Goal: Information Seeking & Learning: Learn about a topic

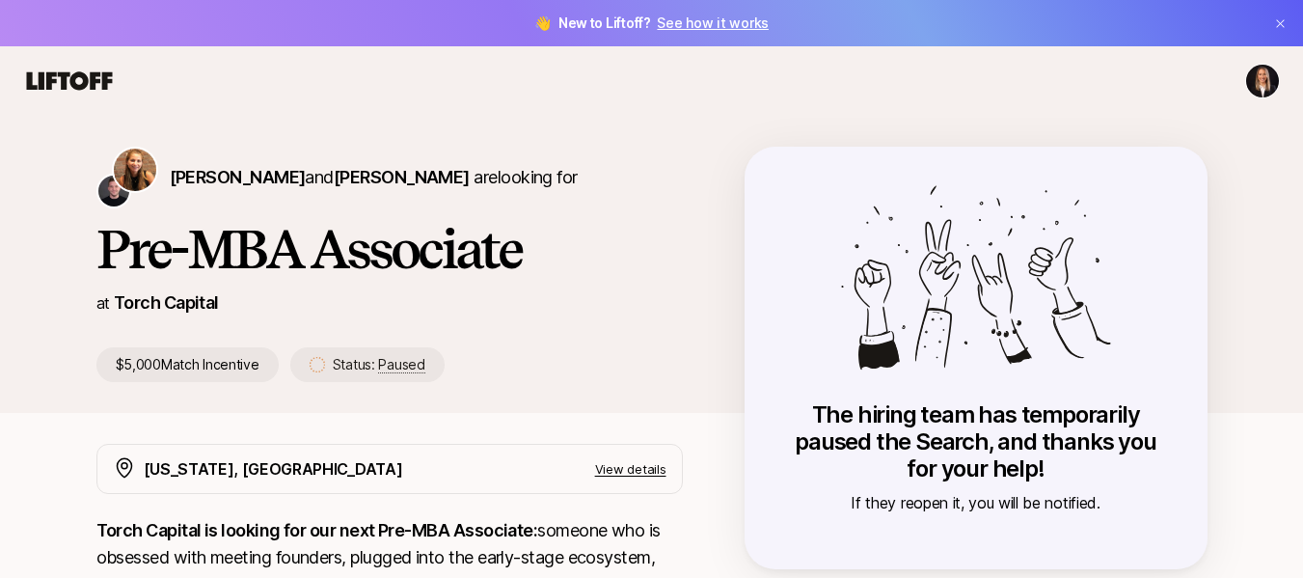
click at [1261, 77] on html "👋 New to Liftoff? See how it works [PERSON_NAME] and [PERSON_NAME] are looking …" at bounding box center [651, 289] width 1303 height 578
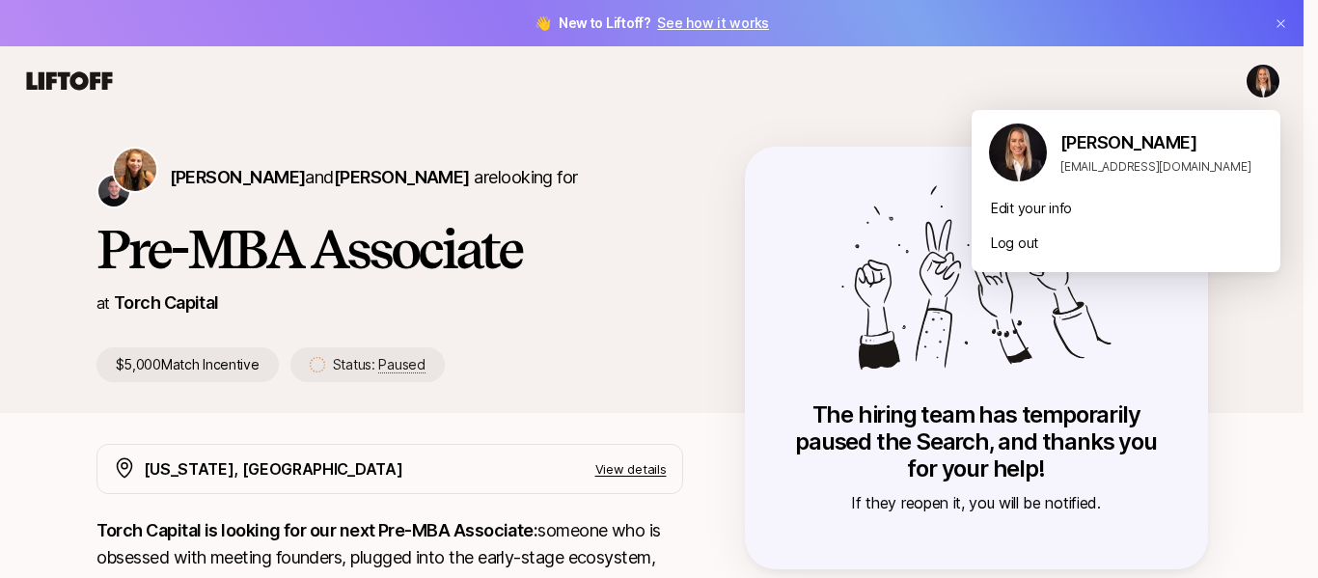
click at [1076, 147] on p "[PERSON_NAME]" at bounding box center [1162, 142] width 205 height 27
click at [761, 74] on html "👋 New to Liftoff? See how it works [PERSON_NAME] and [PERSON_NAME] are looking …" at bounding box center [659, 289] width 1318 height 578
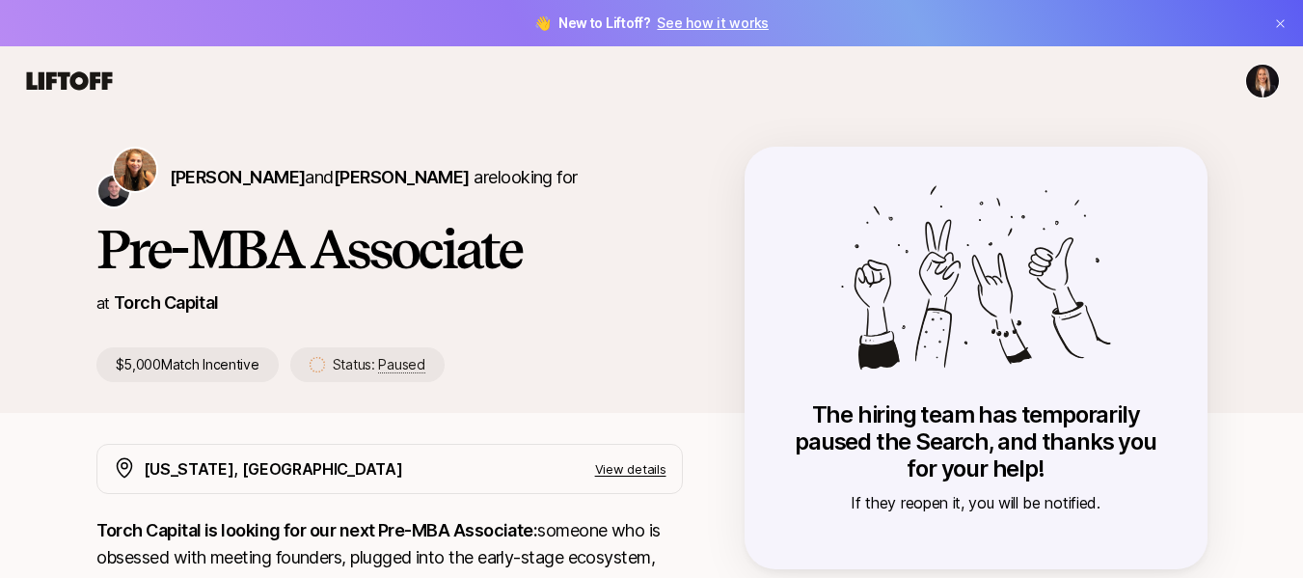
click at [672, 21] on link "See how it works" at bounding box center [713, 22] width 112 height 16
click at [341, 173] on span "[PERSON_NAME]" at bounding box center [402, 177] width 136 height 20
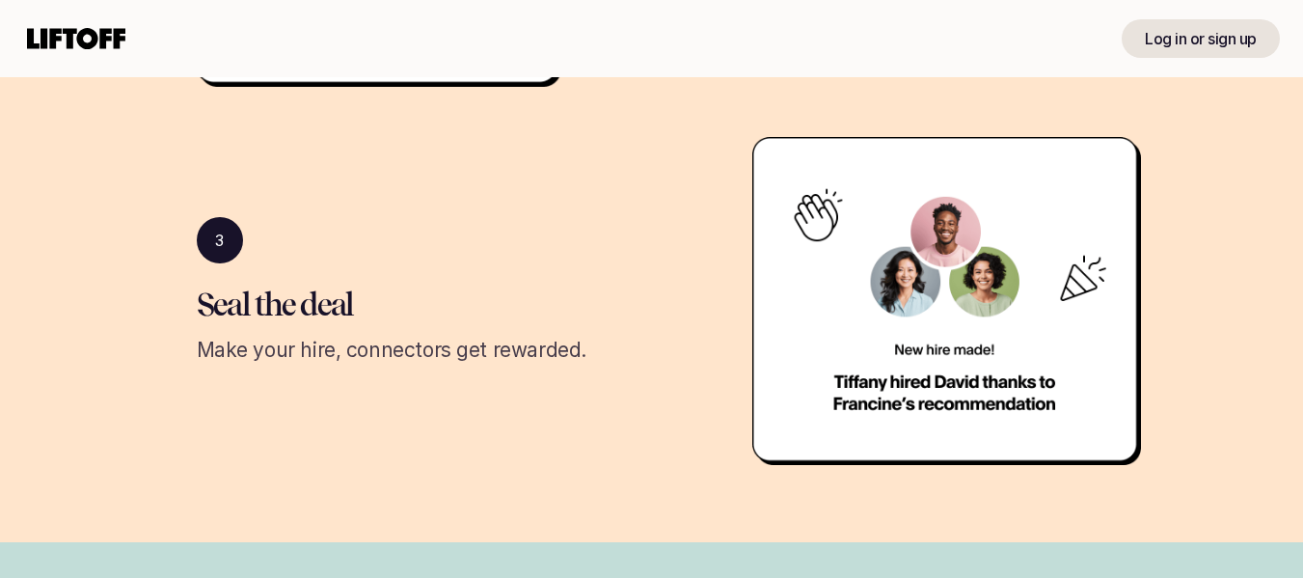
scroll to position [1351, 0]
